Goal: Information Seeking & Learning: Understand process/instructions

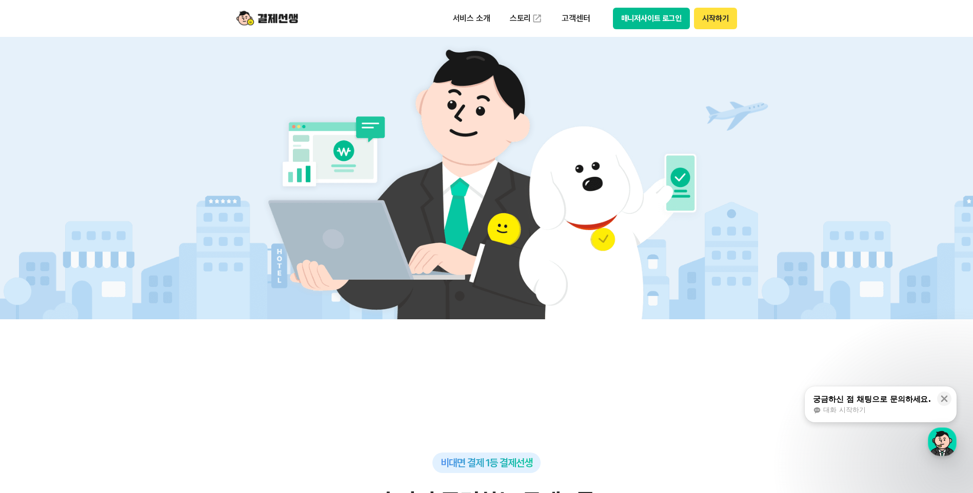
scroll to position [51, 0]
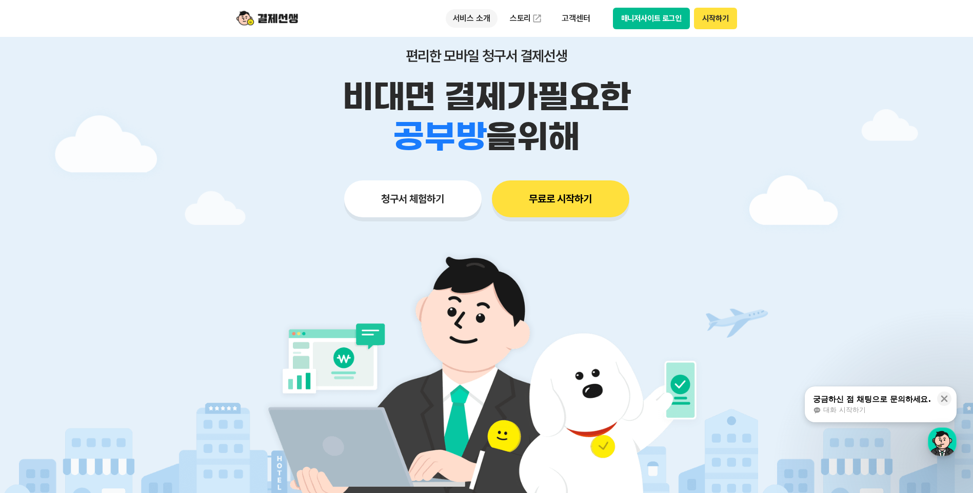
click at [466, 15] on p "서비스 소개" at bounding box center [472, 18] width 52 height 18
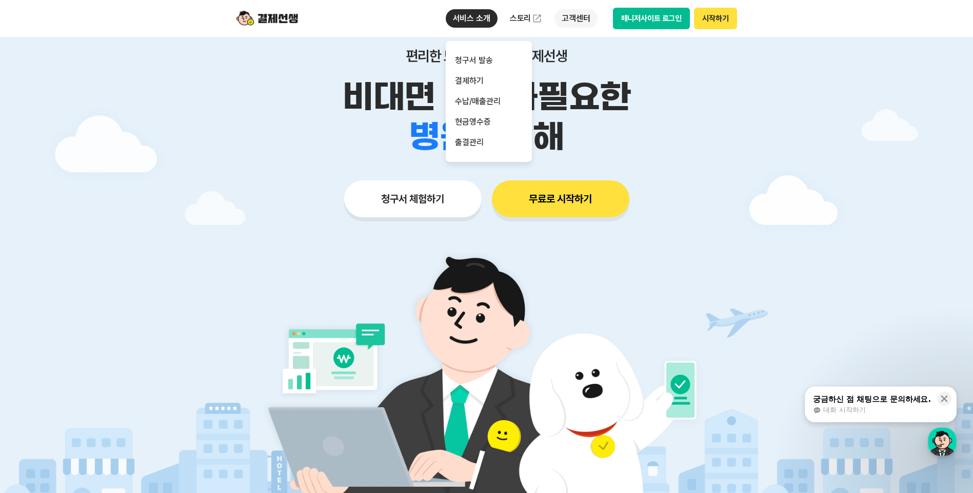
click at [592, 14] on p "고객센터" at bounding box center [575, 18] width 43 height 18
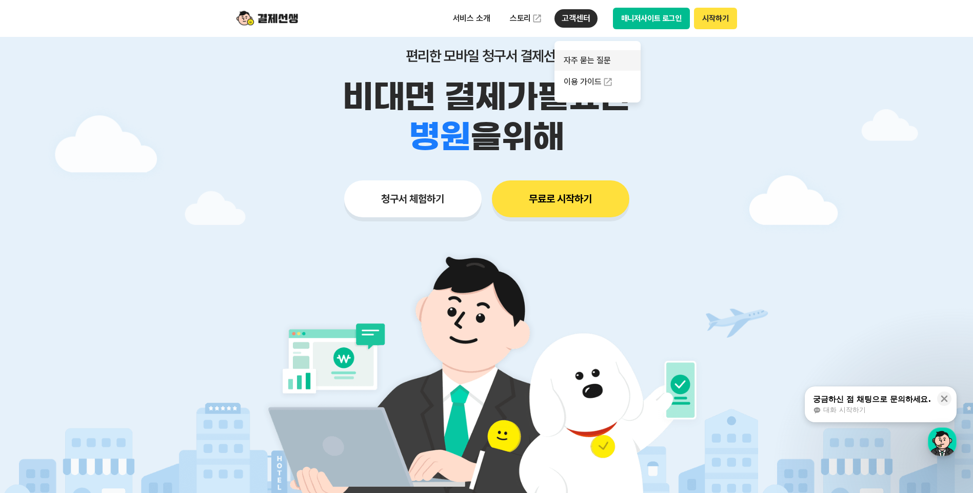
click at [590, 55] on link "자주 묻는 질문" at bounding box center [597, 60] width 86 height 21
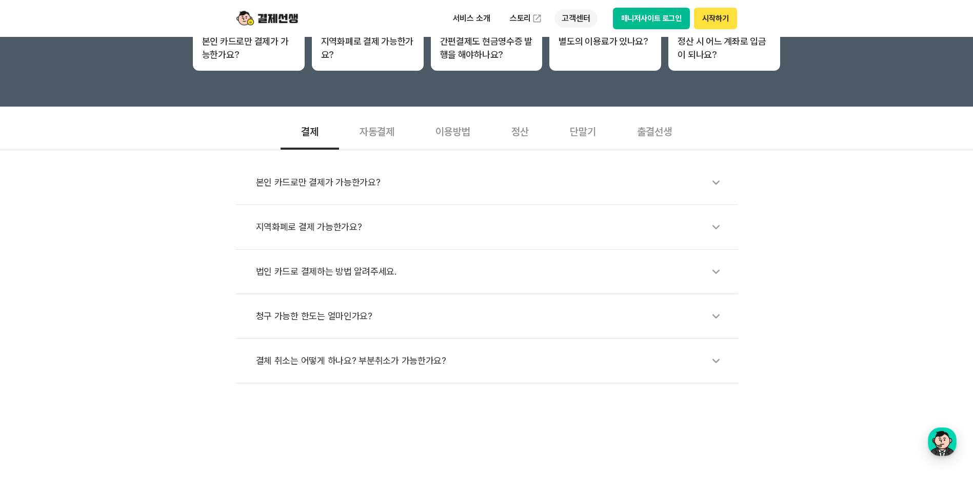
scroll to position [26, 0]
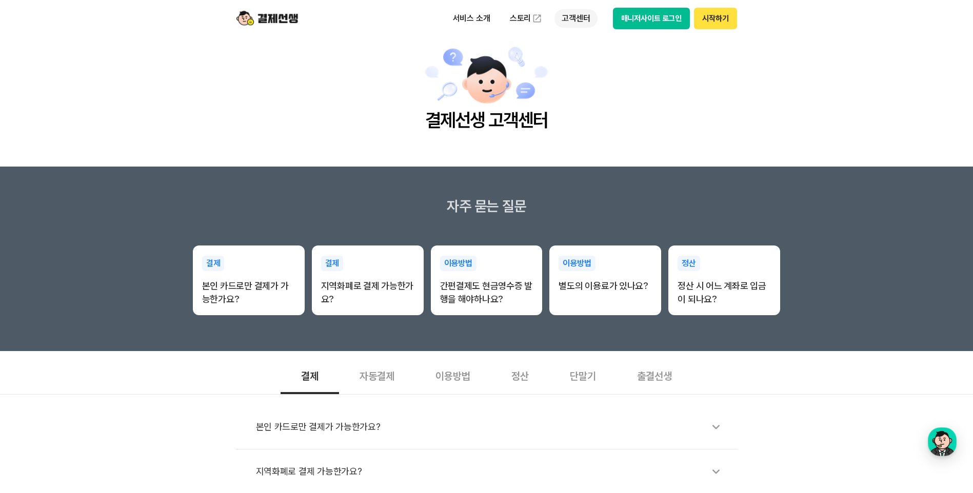
click at [580, 19] on p "고객센터" at bounding box center [575, 18] width 43 height 18
click at [589, 79] on link "이용 가이드" at bounding box center [597, 82] width 86 height 23
click at [669, 104] on main "결제선생 고객센터" at bounding box center [486, 88] width 973 height 155
click at [942, 449] on div "button" at bounding box center [941, 442] width 29 height 29
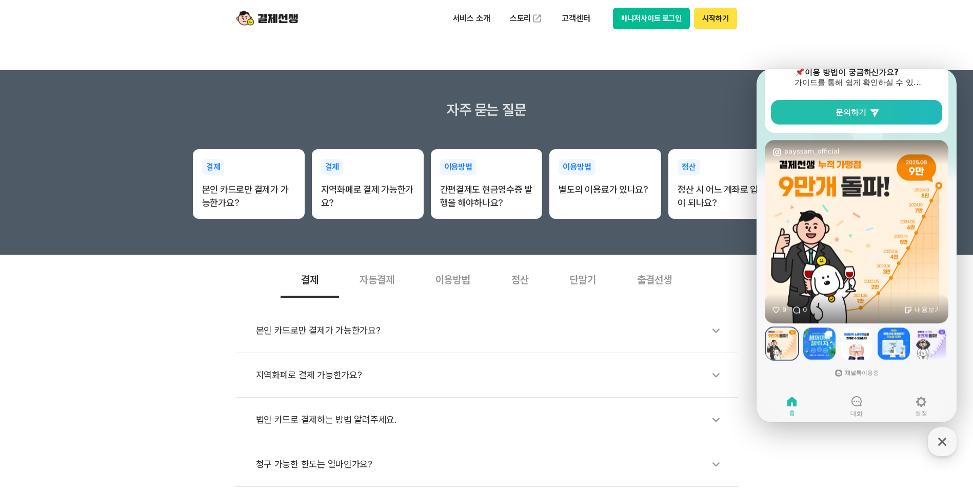
scroll to position [231, 0]
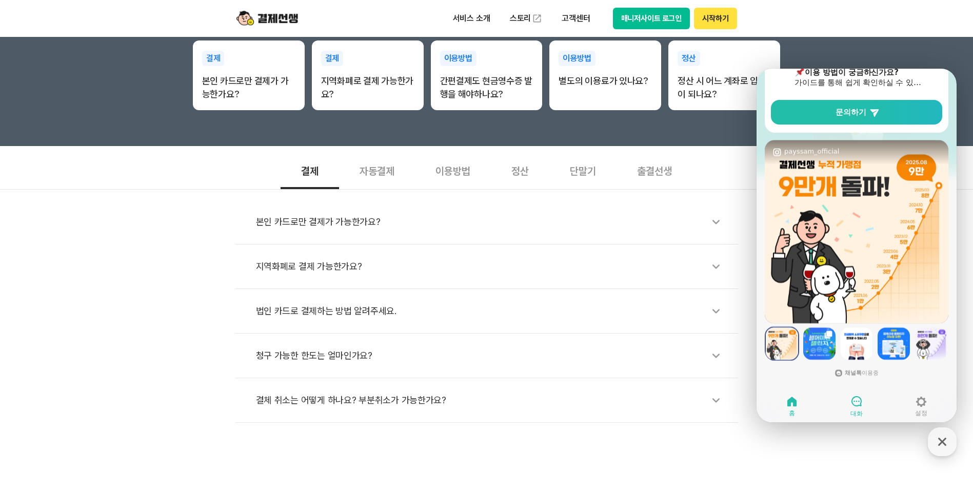
click at [857, 401] on icon at bounding box center [856, 401] width 12 height 12
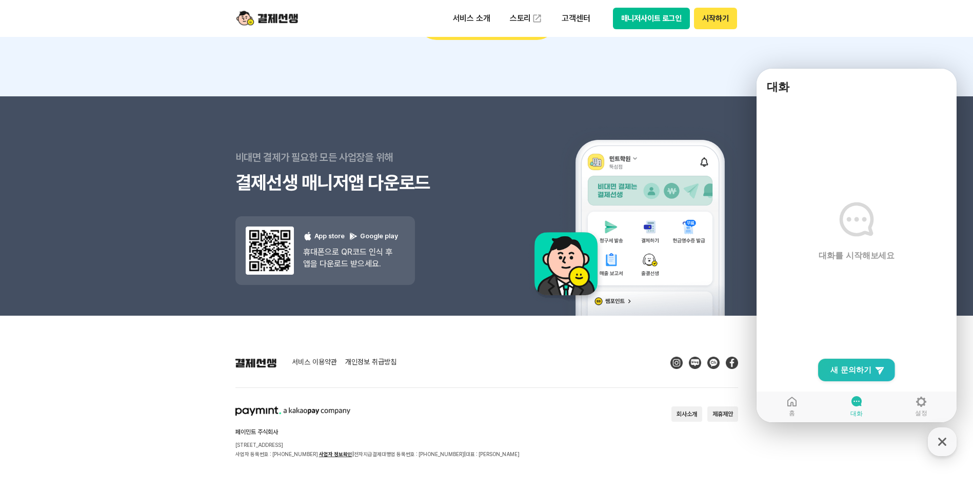
scroll to position [1307, 0]
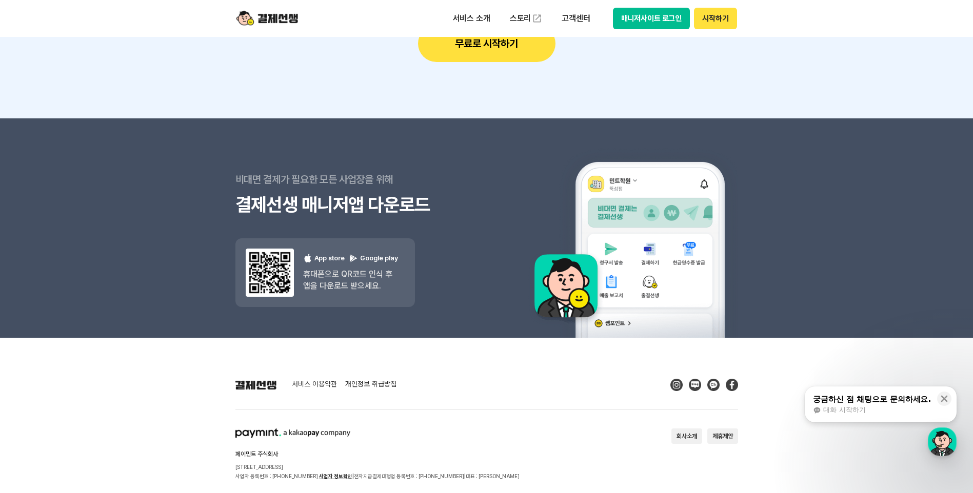
scroll to position [1307, 0]
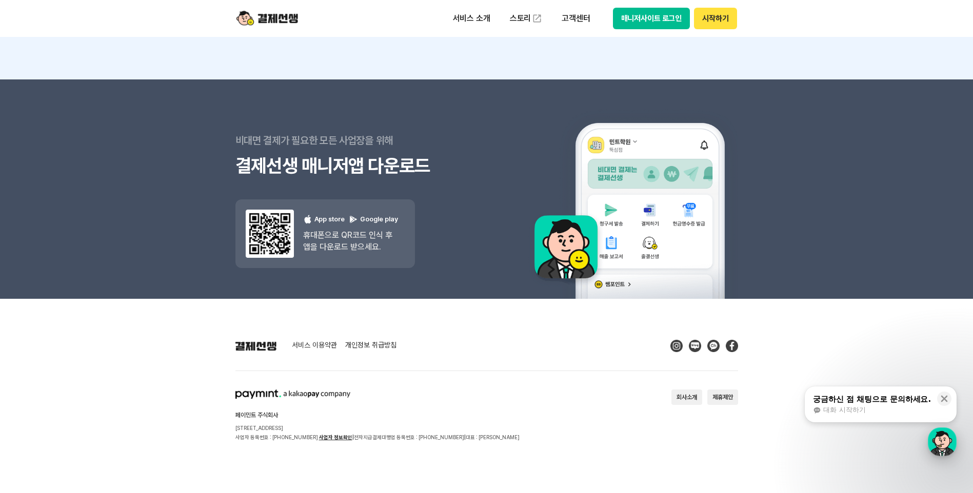
click at [941, 439] on div "button" at bounding box center [941, 442] width 29 height 29
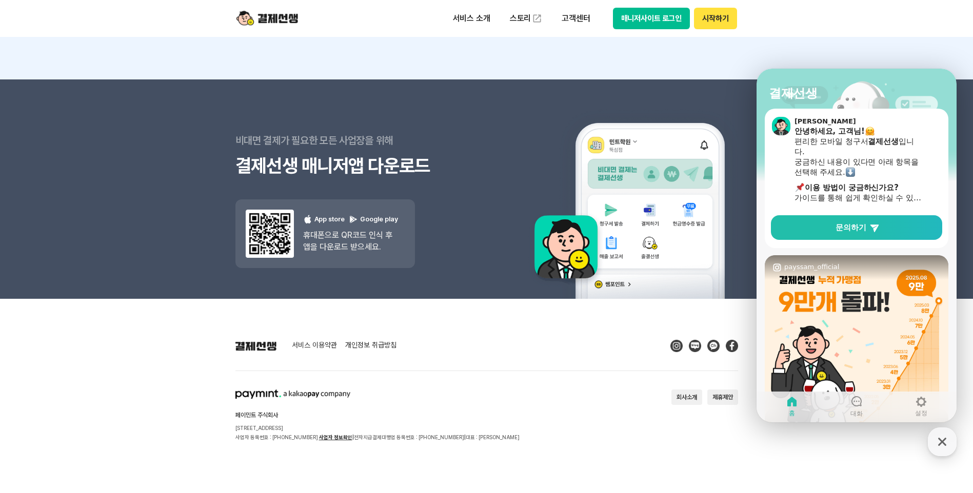
scroll to position [0, 0]
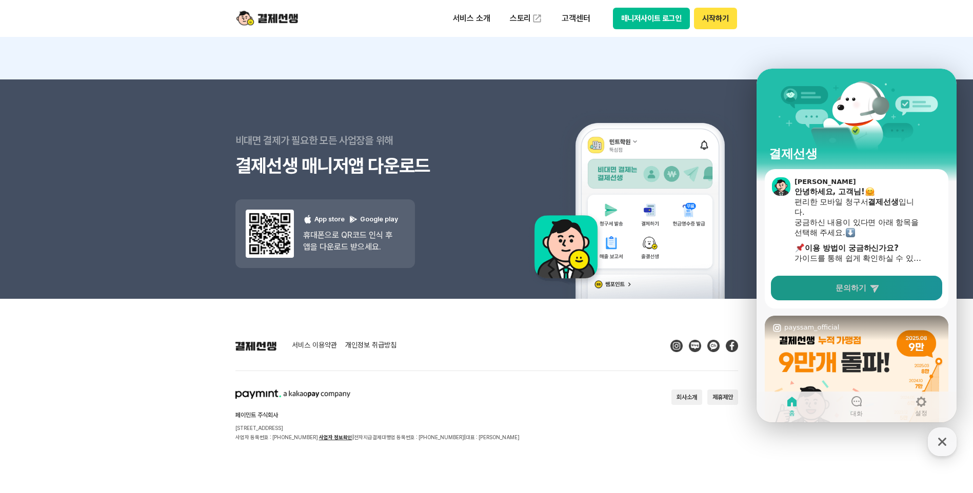
click at [876, 288] on icon at bounding box center [874, 289] width 9 height 8
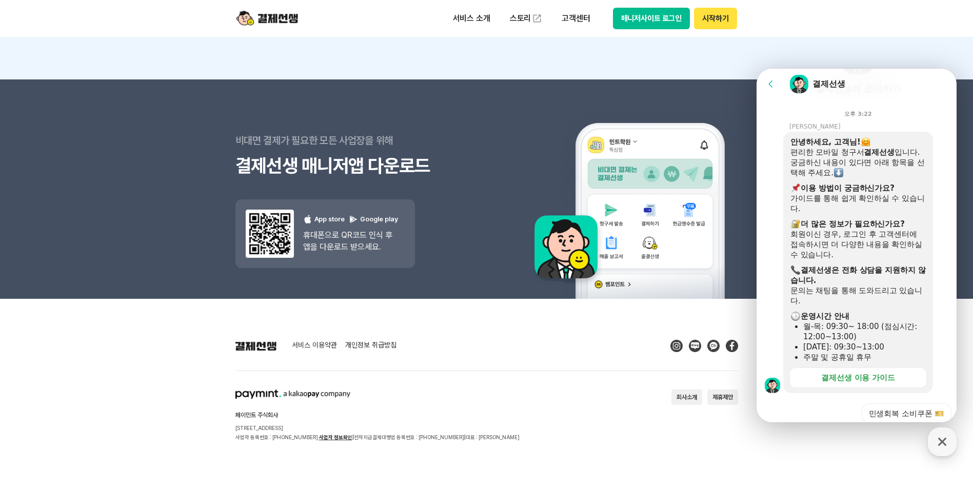
scroll to position [286, 0]
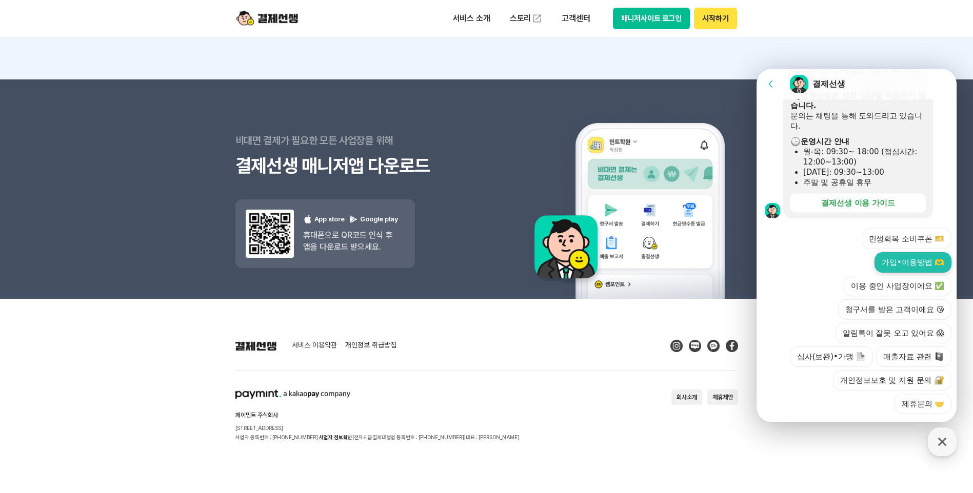
click at [902, 252] on button "가입•이용방법 🫶" at bounding box center [912, 262] width 77 height 21
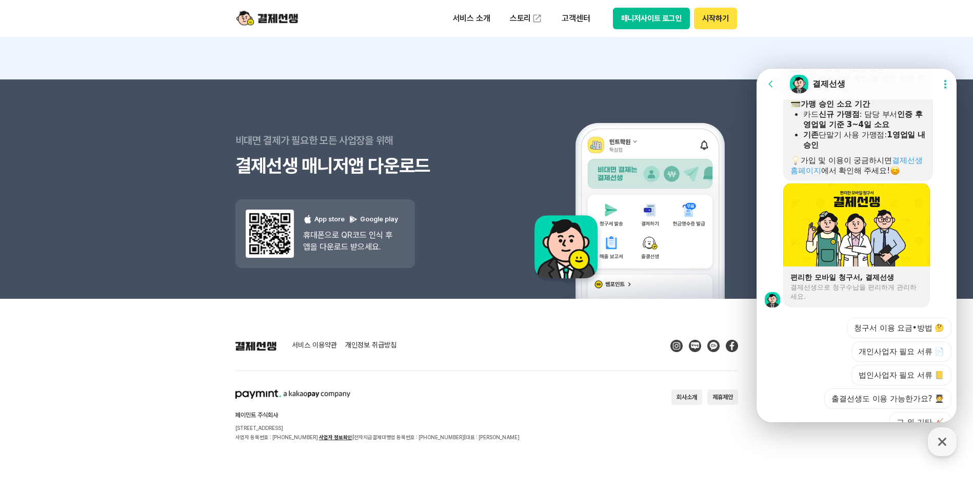
scroll to position [751, 0]
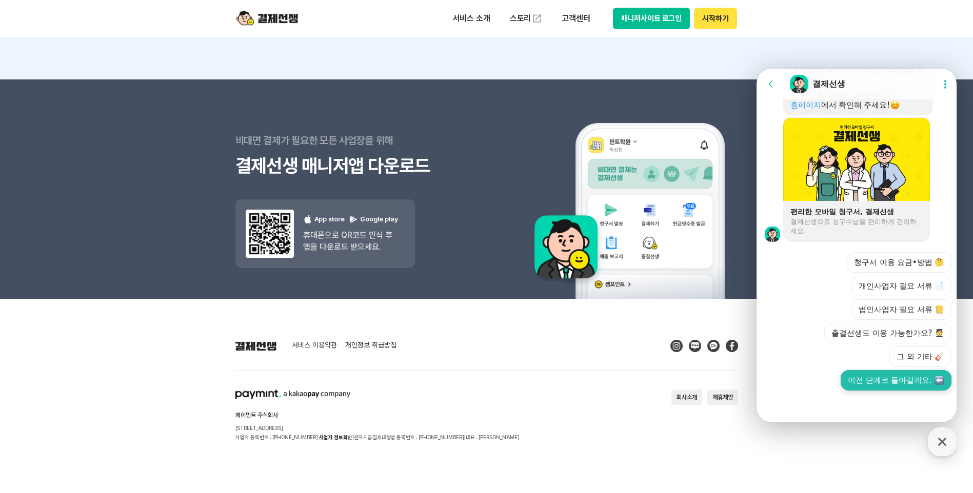
click at [902, 381] on button "이전 단계로 돌아갈게요." at bounding box center [895, 380] width 111 height 21
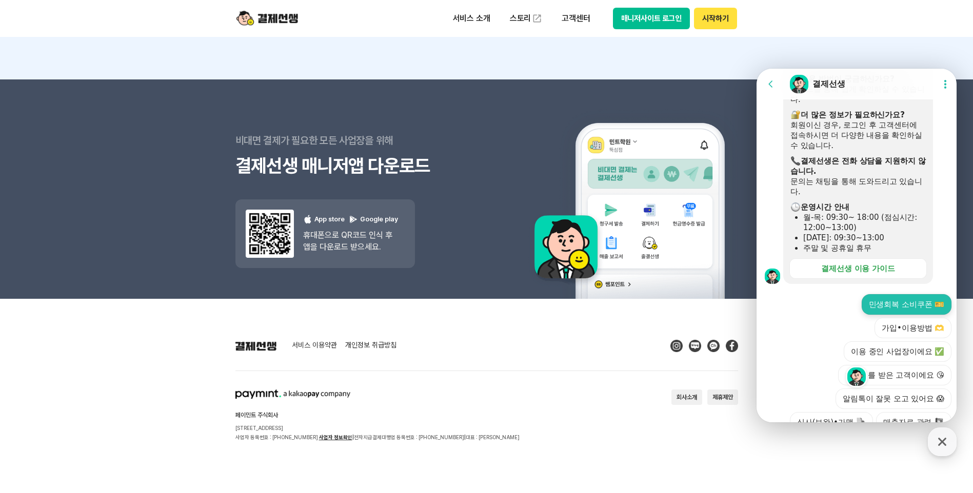
scroll to position [1085, 0]
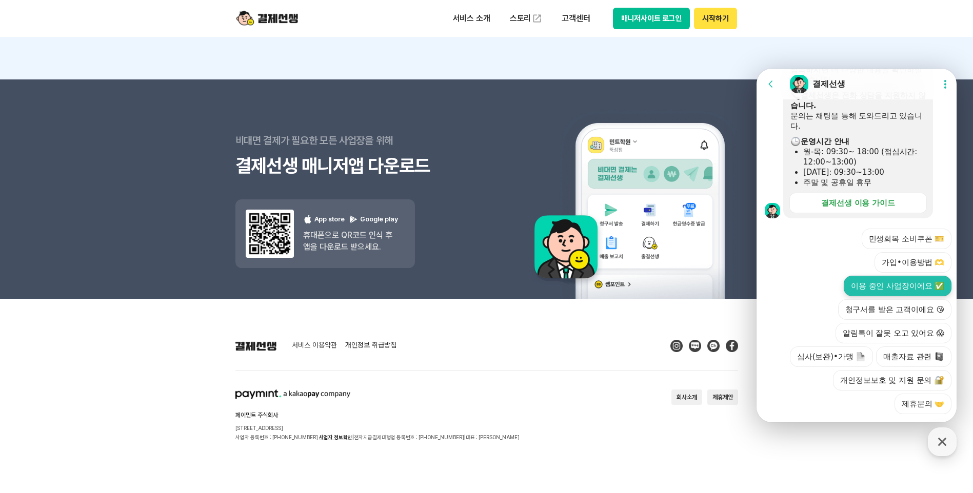
click at [889, 276] on button "이용 중인 사업장이에요 ✅" at bounding box center [897, 286] width 108 height 21
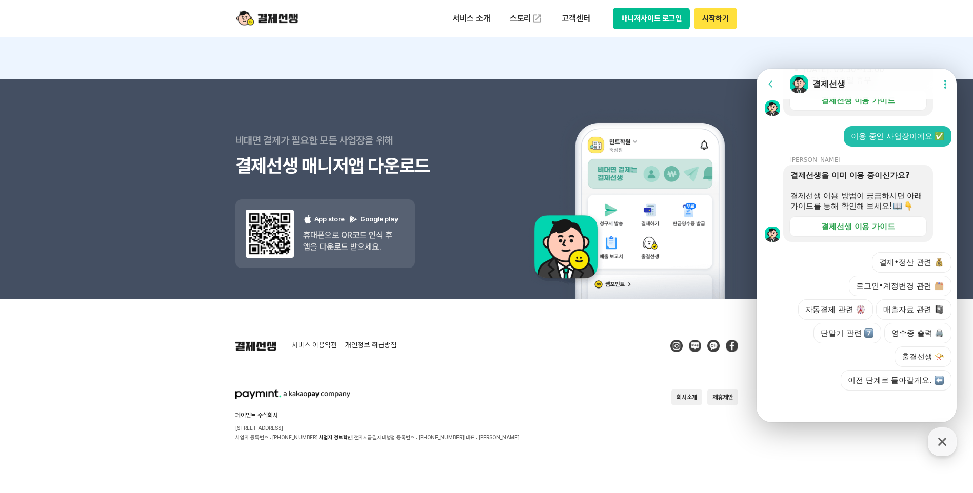
scroll to position [1198, 0]
click at [921, 259] on button "결제•정산 관련" at bounding box center [912, 262] width 80 height 21
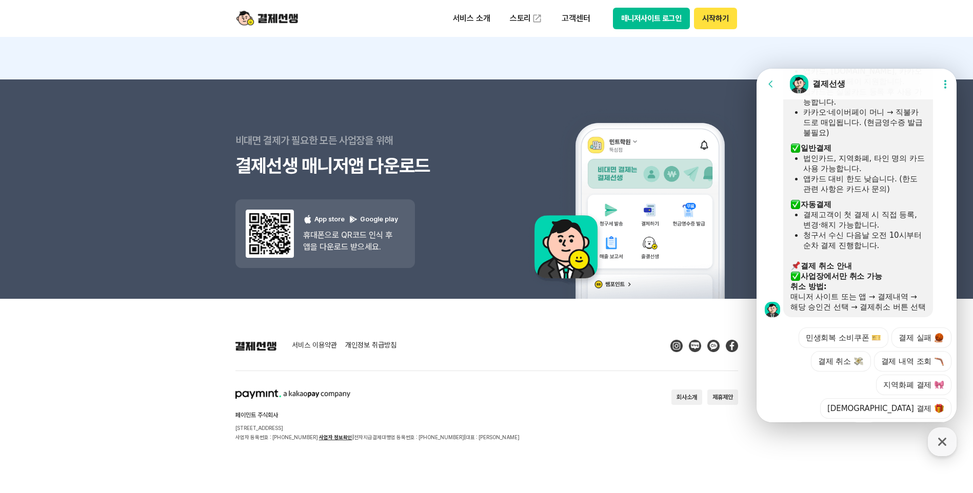
scroll to position [1550, 0]
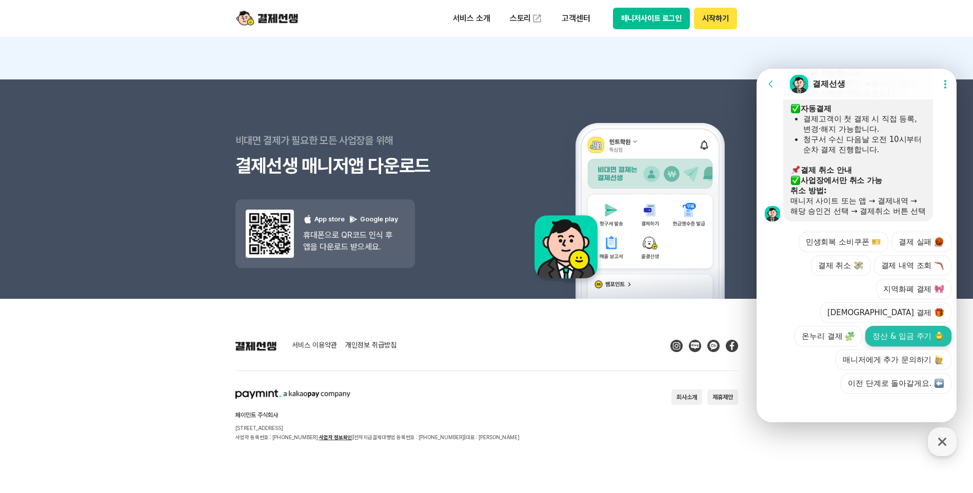
click at [914, 333] on button "정산 & 입금 주기" at bounding box center [908, 336] width 86 height 21
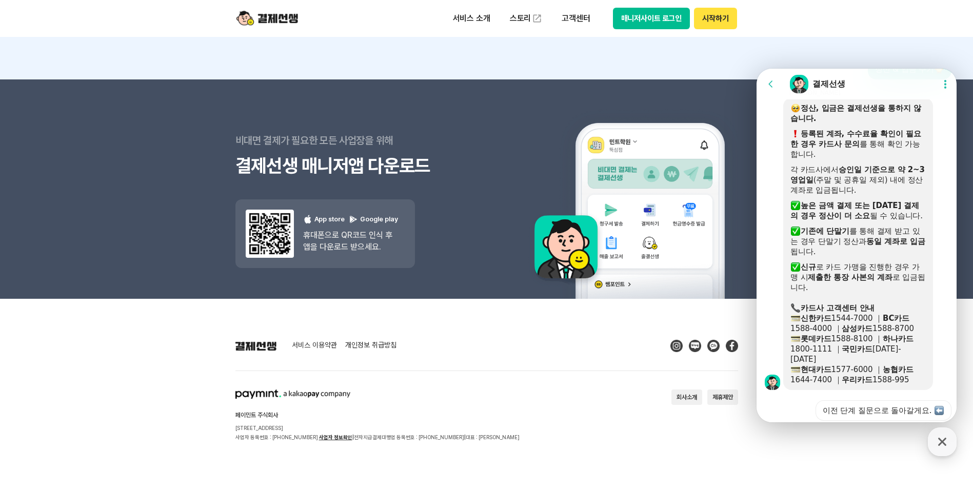
scroll to position [1684, 0]
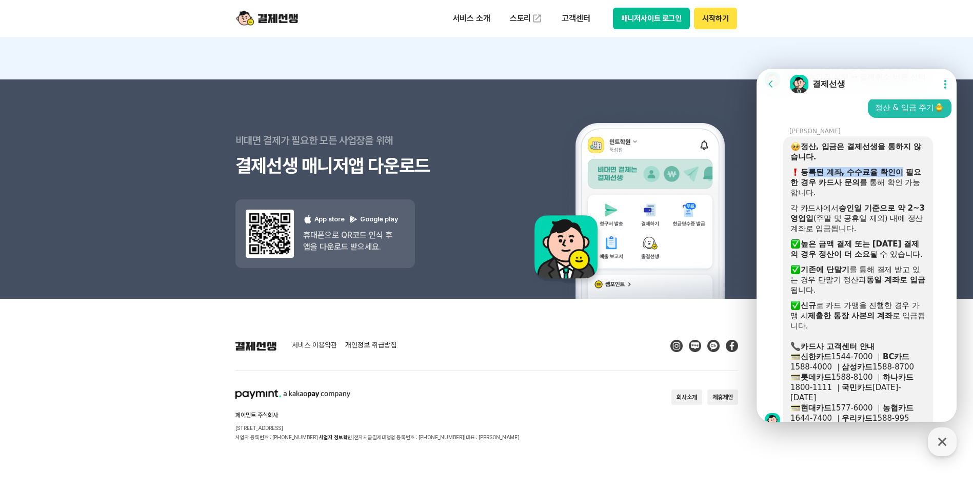
drag, startPoint x: 810, startPoint y: 193, endPoint x: 899, endPoint y: 195, distance: 88.7
click at [899, 187] on b "등록된 계좌, 수수료율 확인이 필요한 경우 카드사 문의" at bounding box center [855, 177] width 131 height 19
drag, startPoint x: 899, startPoint y: 195, endPoint x: 877, endPoint y: 208, distance: 25.2
click at [877, 198] on div "등록된 계좌, 수수료율 확인이 필요한 경우 카드사 문의 를 통해 확인 가능합니다." at bounding box center [857, 182] width 135 height 31
drag, startPoint x: 813, startPoint y: 165, endPoint x: 875, endPoint y: 178, distance: 64.0
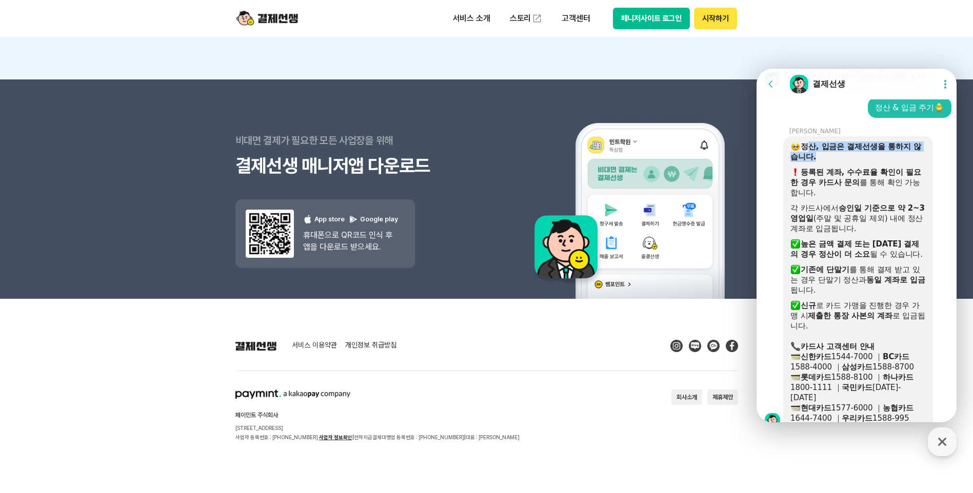
click at [875, 162] on div "정산, 입금은 결제선생을 통하지 않습니다." at bounding box center [857, 152] width 135 height 21
drag, startPoint x: 809, startPoint y: 196, endPoint x: 889, endPoint y: 201, distance: 79.7
click at [889, 198] on div "등록된 계좌, 수수료율 확인이 필요한 경우 카드사 문의 를 통해 확인 가능합니다." at bounding box center [857, 182] width 135 height 31
drag, startPoint x: 889, startPoint y: 201, endPoint x: 870, endPoint y: 217, distance: 24.4
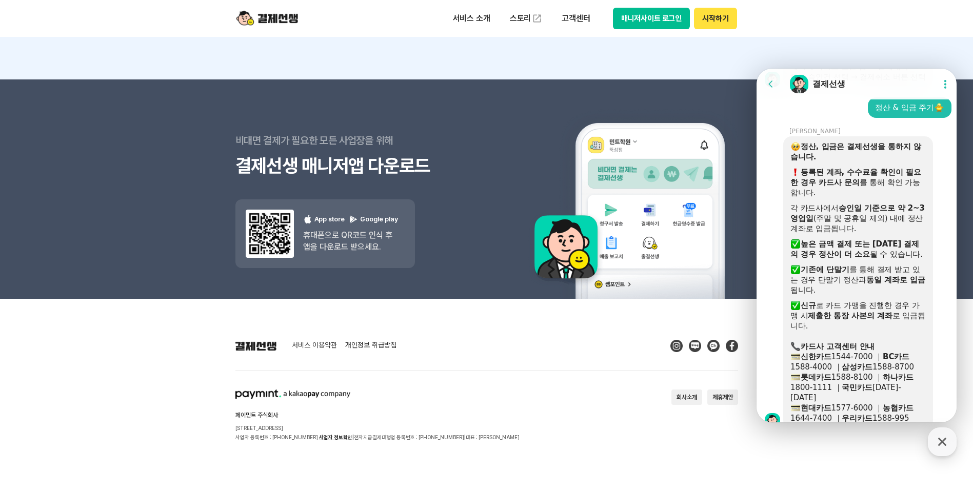
click at [873, 198] on div "등록된 계좌, 수수료율 확인이 필요한 경우 카드사 문의 를 통해 확인 가능합니다." at bounding box center [857, 182] width 135 height 31
drag, startPoint x: 805, startPoint y: 264, endPoint x: 843, endPoint y: 279, distance: 40.7
click at [843, 259] on b "높은 금액 결제 또는 중복 결제의 경우 정산이 더 소요" at bounding box center [854, 248] width 129 height 19
click at [844, 265] on div at bounding box center [857, 261] width 135 height 5
drag, startPoint x: 810, startPoint y: 291, endPoint x: 846, endPoint y: 306, distance: 39.8
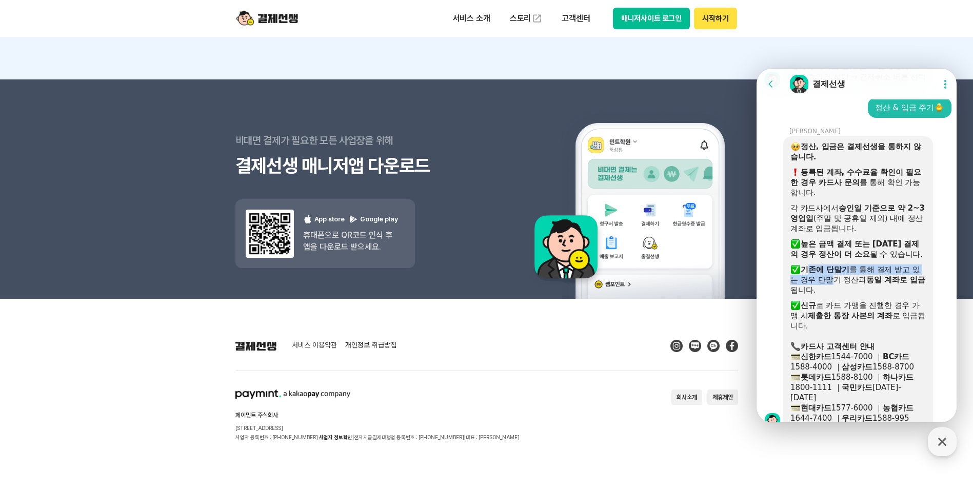
click at [846, 295] on div "​ 기존에 단말기 를 통해 결제 받고 있는 경우 단말기 정산과 동일 계좌로 입금 됩니다." at bounding box center [857, 280] width 135 height 31
click at [847, 295] on div "​ 기존에 단말기 를 통해 결제 받고 있는 경우 단말기 정산과 동일 계좌로 입금 됩니다." at bounding box center [857, 280] width 135 height 31
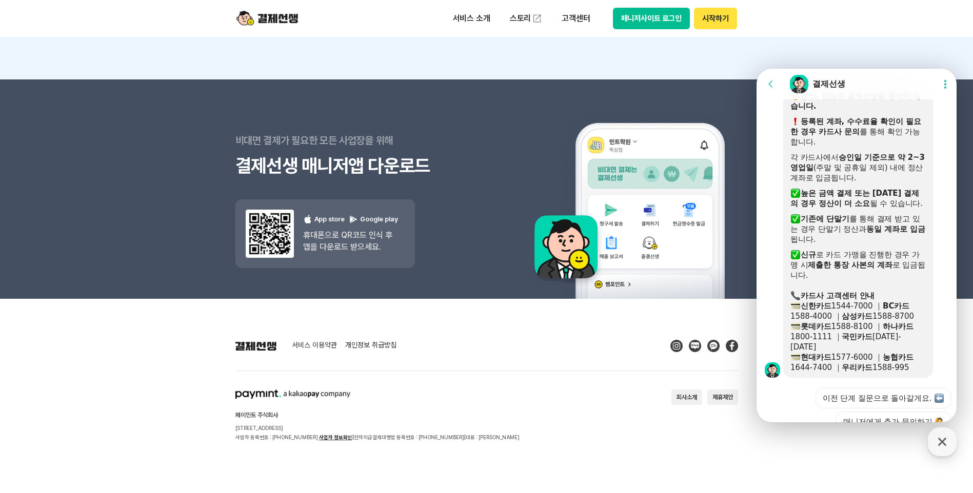
scroll to position [1736, 0]
drag, startPoint x: 810, startPoint y: 272, endPoint x: 896, endPoint y: 278, distance: 85.8
click at [896, 278] on div "​ 신규 로 카드 가맹을 진행한 경우 가맹 시 제출한 통장 사본의 계좌 로 입금됩니다." at bounding box center [857, 264] width 135 height 31
drag, startPoint x: 896, startPoint y: 278, endPoint x: 892, endPoint y: 290, distance: 12.5
click at [892, 269] on b "제출한 통장 사본의 계좌" at bounding box center [850, 264] width 84 height 9
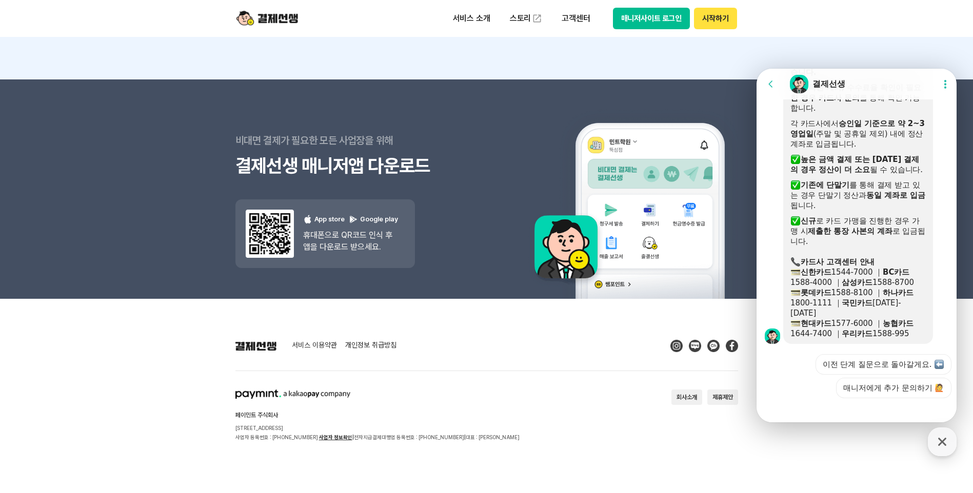
scroll to position [1787, 0]
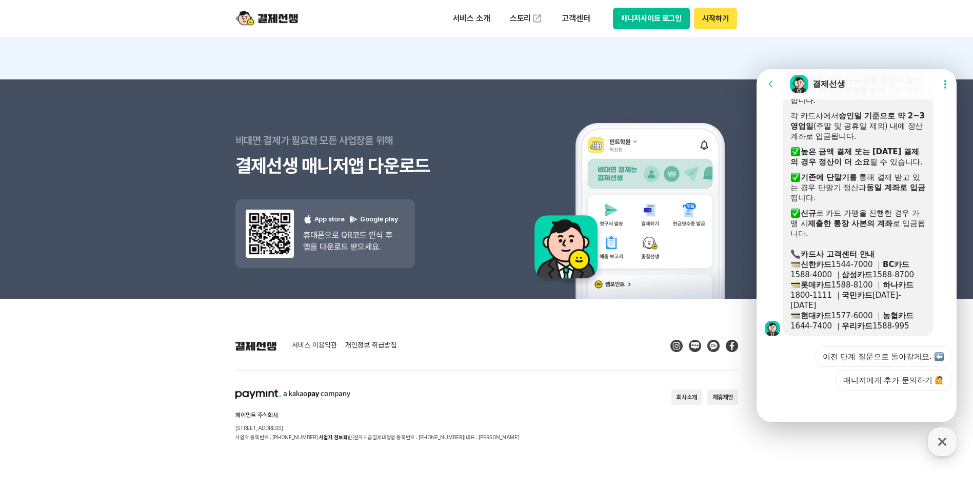
click at [775, 85] on icon at bounding box center [770, 84] width 10 height 10
